Goal: Navigation & Orientation: Find specific page/section

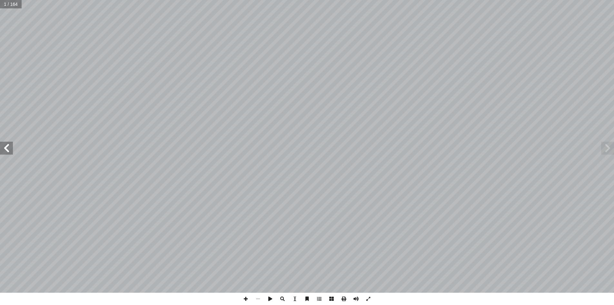
click at [612, 153] on span at bounding box center [607, 148] width 13 height 13
click at [609, 146] on span at bounding box center [607, 148] width 13 height 13
click at [10, 148] on span at bounding box center [6, 148] width 13 height 13
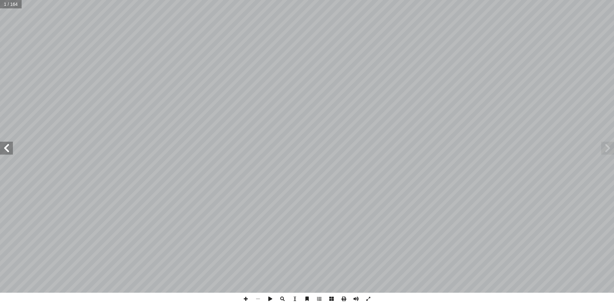
click at [10, 148] on span at bounding box center [6, 148] width 13 height 13
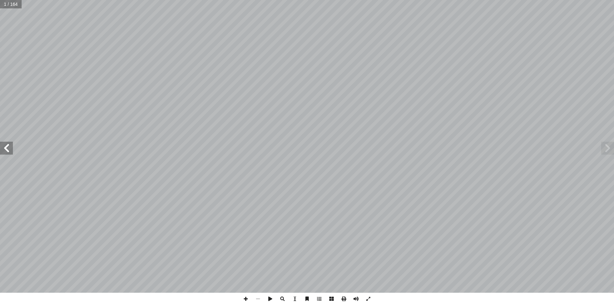
click at [10, 148] on span at bounding box center [6, 148] width 13 height 13
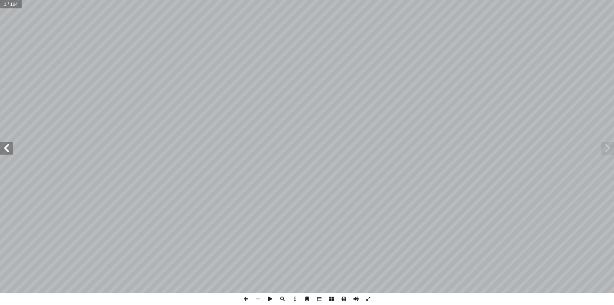
click at [10, 148] on span at bounding box center [6, 148] width 13 height 13
click at [606, 151] on span at bounding box center [607, 148] width 13 height 13
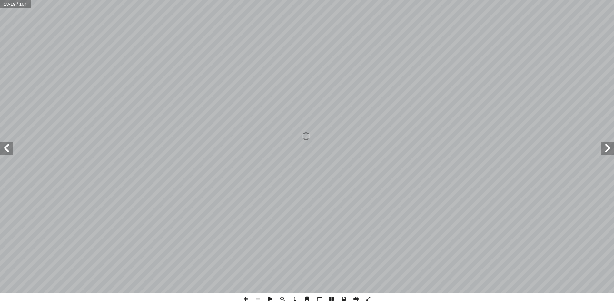
click at [606, 151] on span at bounding box center [607, 148] width 13 height 13
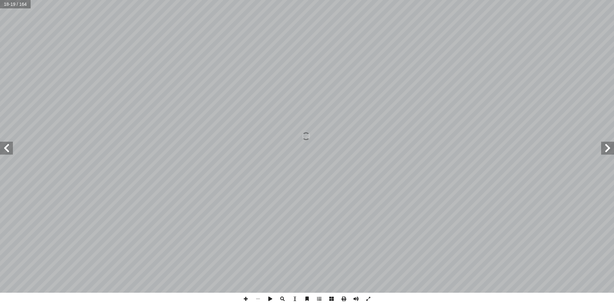
click at [606, 151] on span at bounding box center [607, 148] width 13 height 13
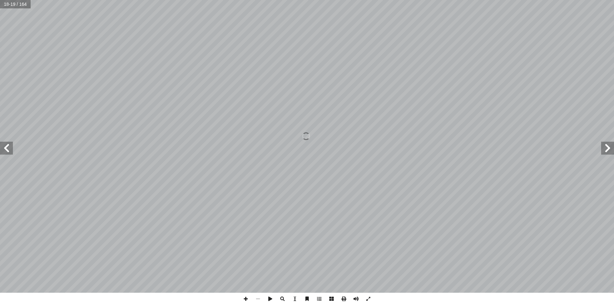
click at [606, 151] on span at bounding box center [607, 148] width 13 height 13
click at [605, 146] on span at bounding box center [607, 148] width 13 height 13
click at [4, 148] on span at bounding box center [6, 148] width 13 height 13
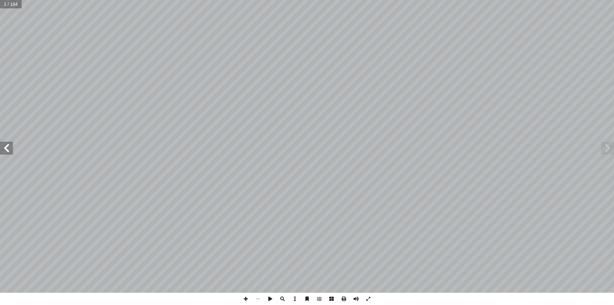
click at [4, 148] on span at bounding box center [6, 148] width 13 height 13
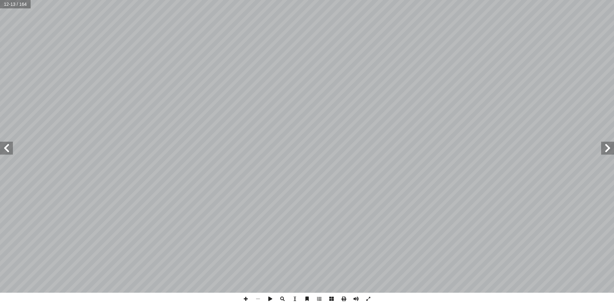
drag, startPoint x: 4, startPoint y: 141, endPoint x: 5, endPoint y: 151, distance: 9.4
click at [5, 151] on span at bounding box center [6, 148] width 13 height 13
click at [5, 147] on span at bounding box center [6, 148] width 13 height 13
click at [7, 149] on span at bounding box center [6, 148] width 13 height 13
click at [9, 144] on span at bounding box center [6, 148] width 13 height 13
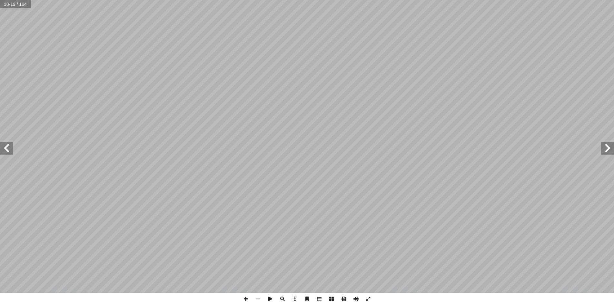
click at [9, 144] on span at bounding box center [6, 148] width 13 height 13
